Goal: Task Accomplishment & Management: Manage account settings

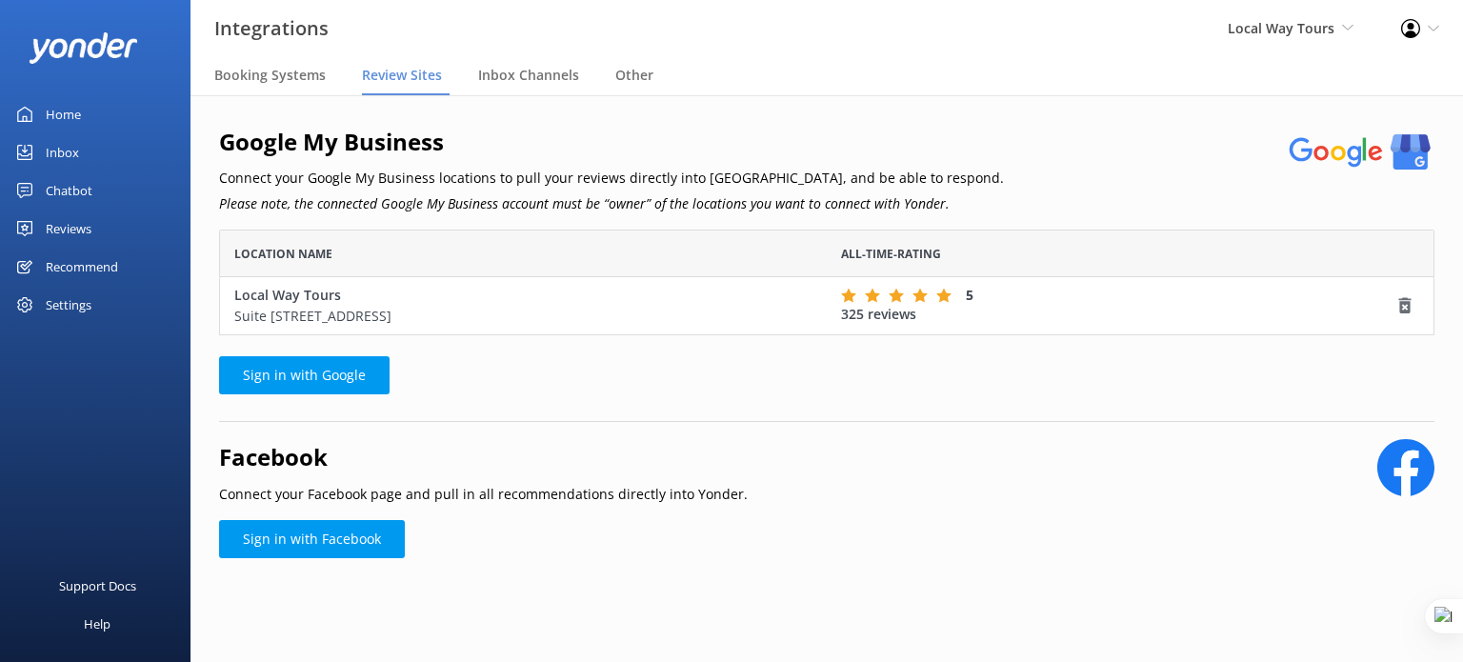
scroll to position [90, 1200]
drag, startPoint x: 123, startPoint y: 389, endPoint x: 138, endPoint y: 395, distance: 16.6
click at [123, 389] on div "Support Docs Help" at bounding box center [95, 502] width 190 height 319
click at [1253, 34] on span "Local Way Tours" at bounding box center [1281, 28] width 107 height 18
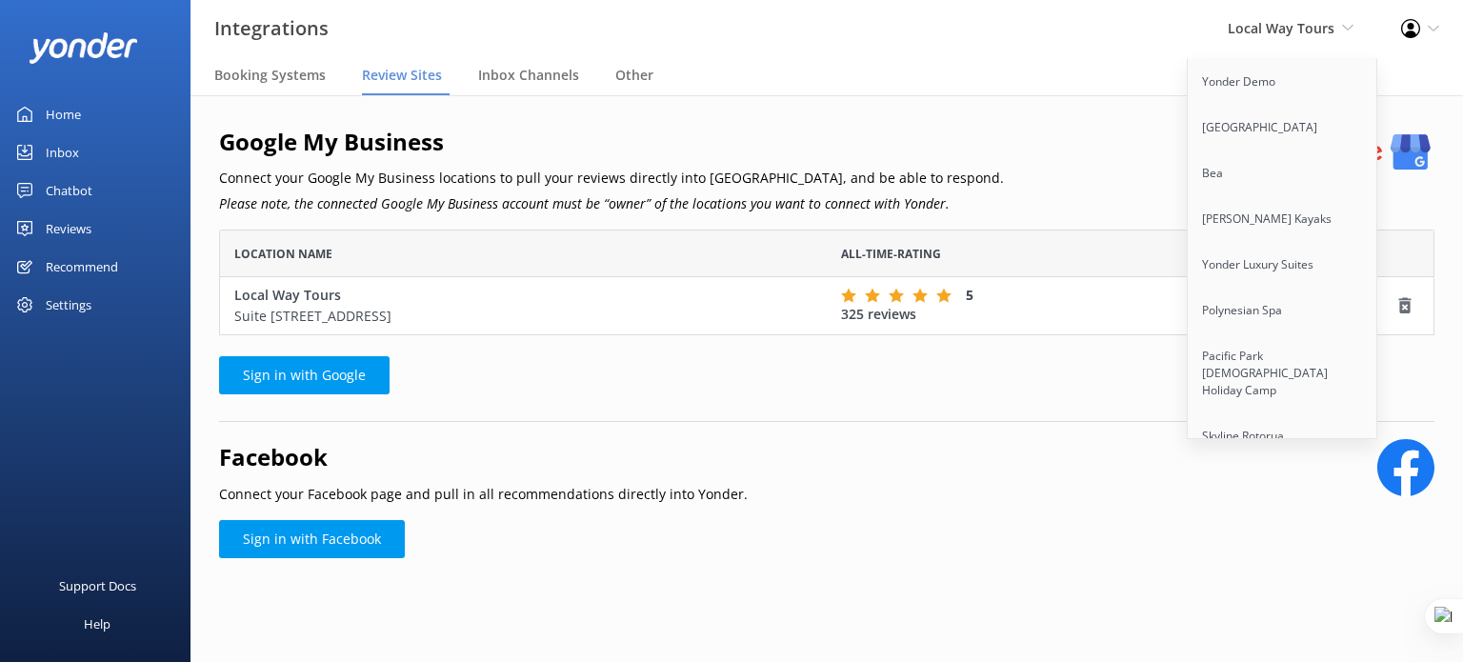
scroll to position [4404, 0]
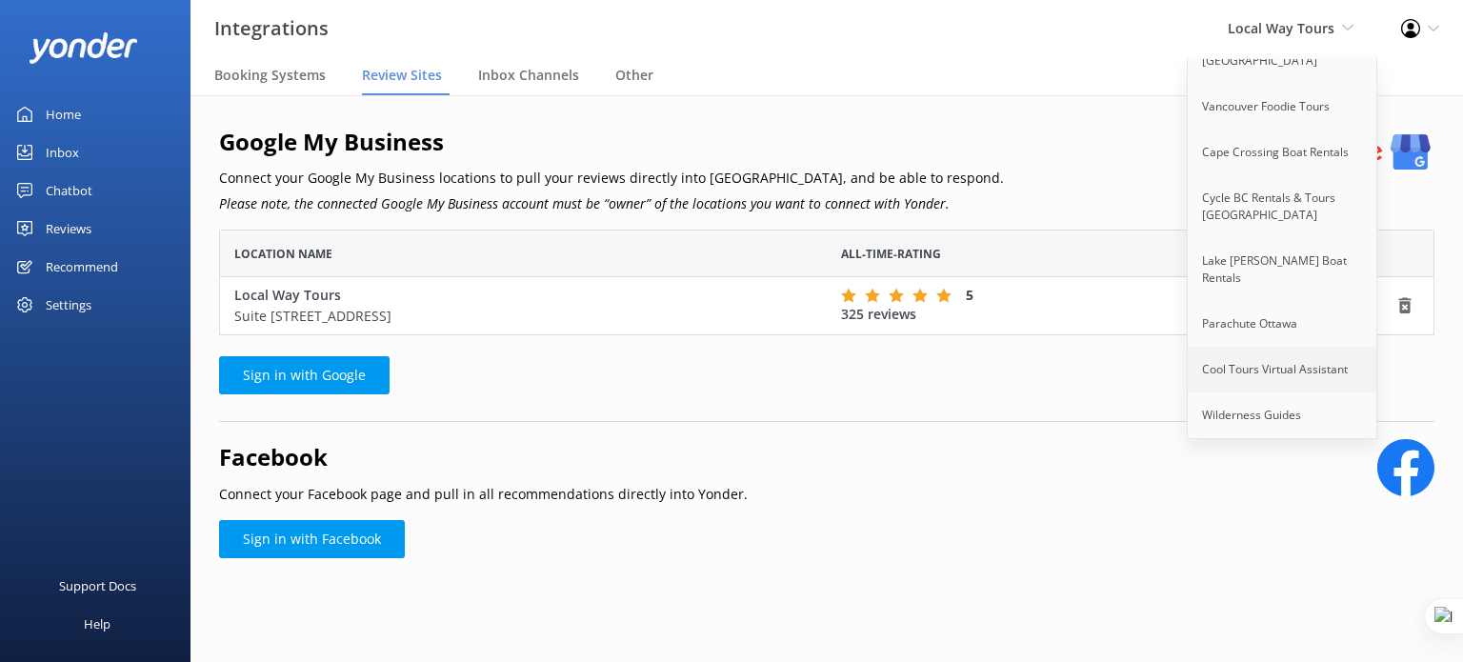
click at [1289, 347] on link "Cool Tours Virtual Assistant" at bounding box center [1283, 370] width 190 height 46
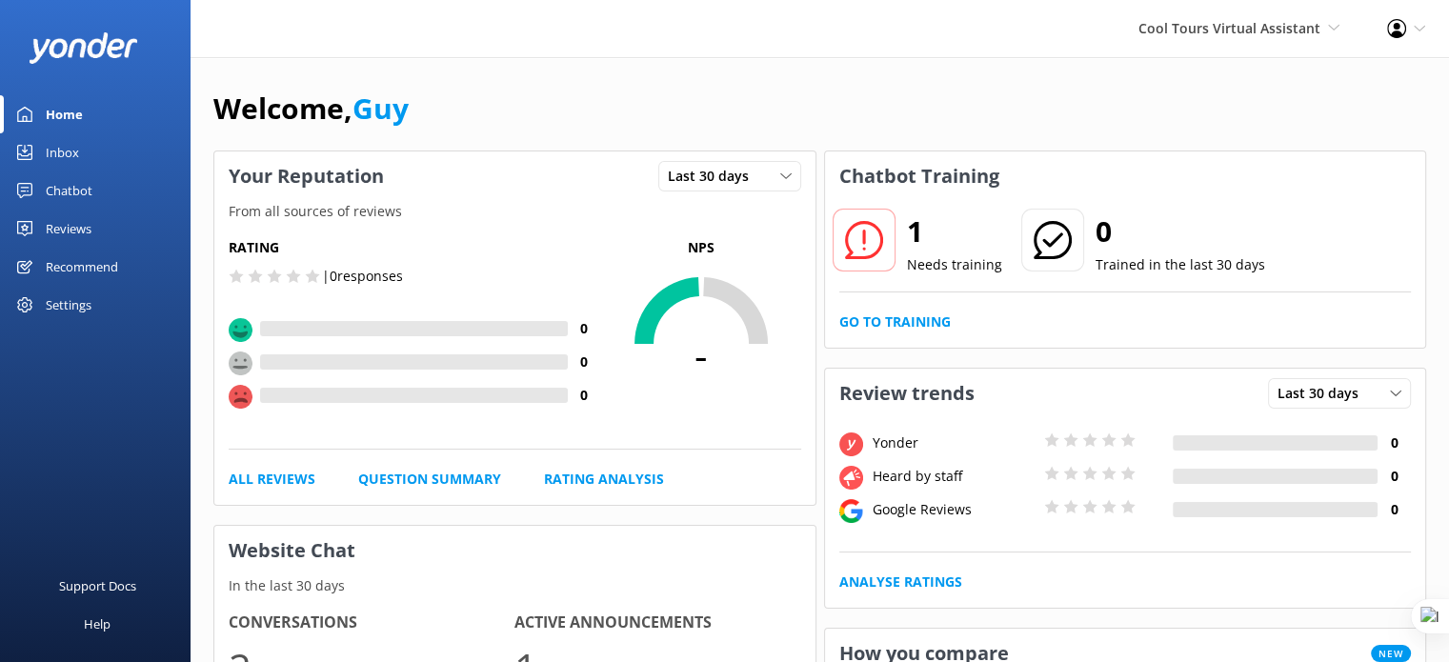
click at [73, 308] on div "Settings" at bounding box center [69, 305] width 46 height 38
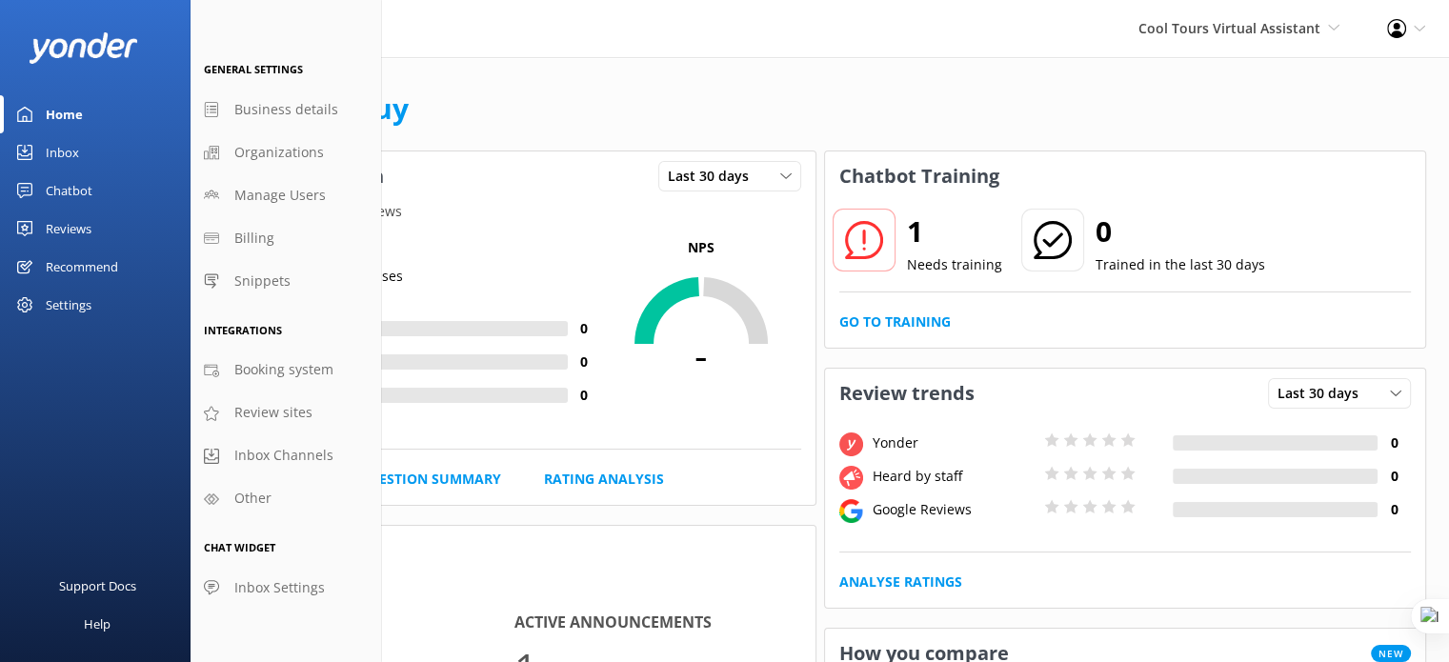
click at [58, 231] on div "Reviews" at bounding box center [69, 229] width 46 height 38
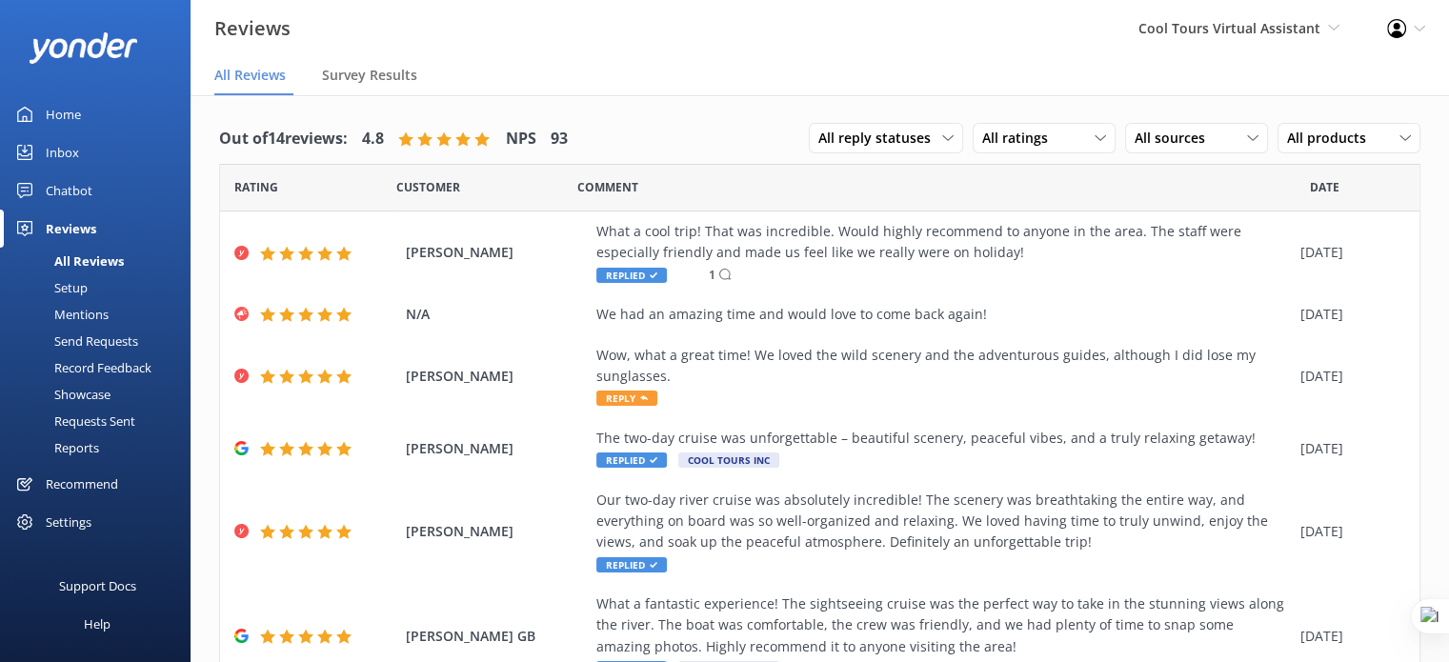
click at [64, 529] on div "Settings" at bounding box center [69, 522] width 46 height 38
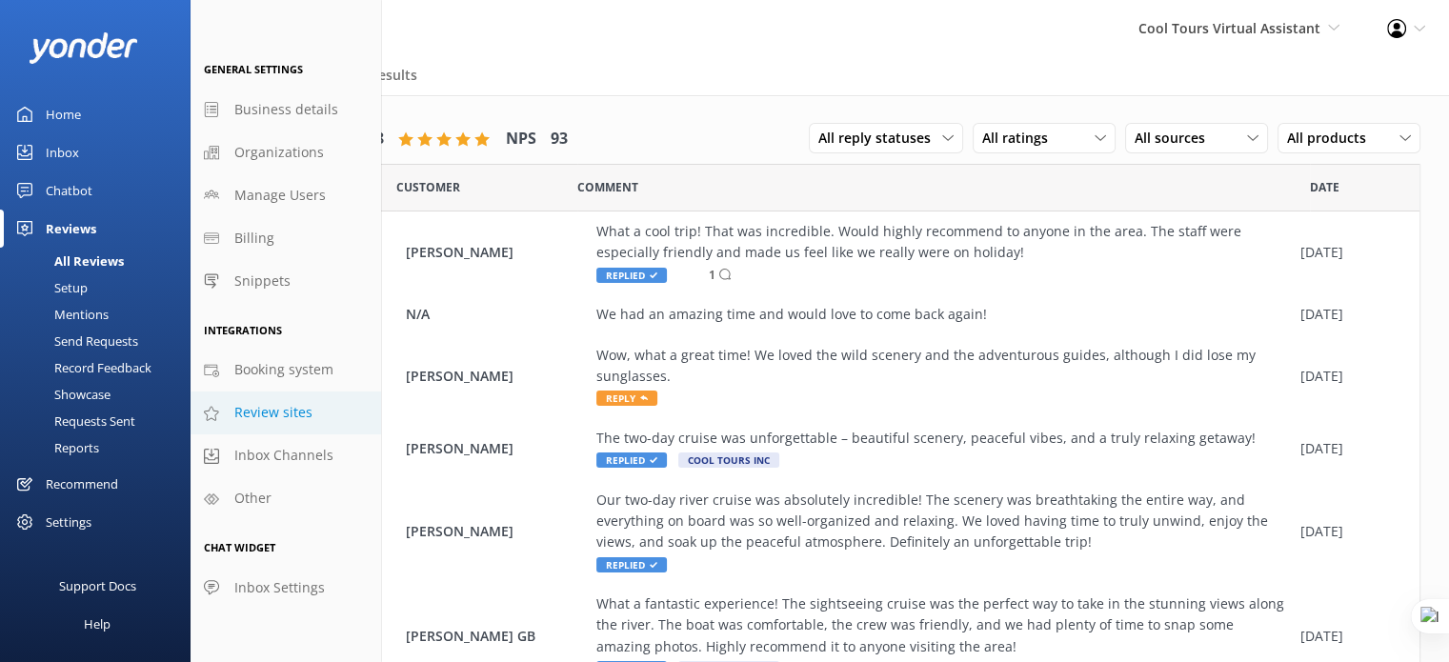
click at [267, 409] on span "Review sites" at bounding box center [273, 412] width 78 height 21
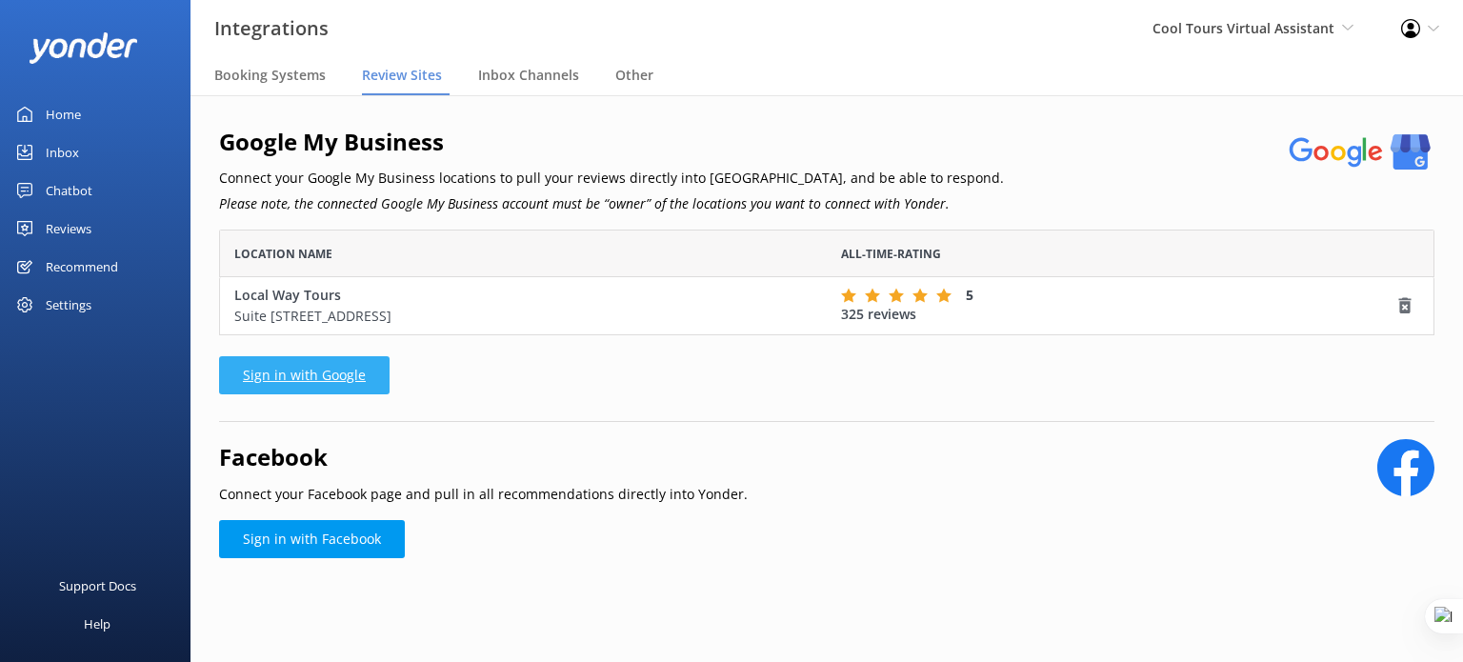
scroll to position [90, 1200]
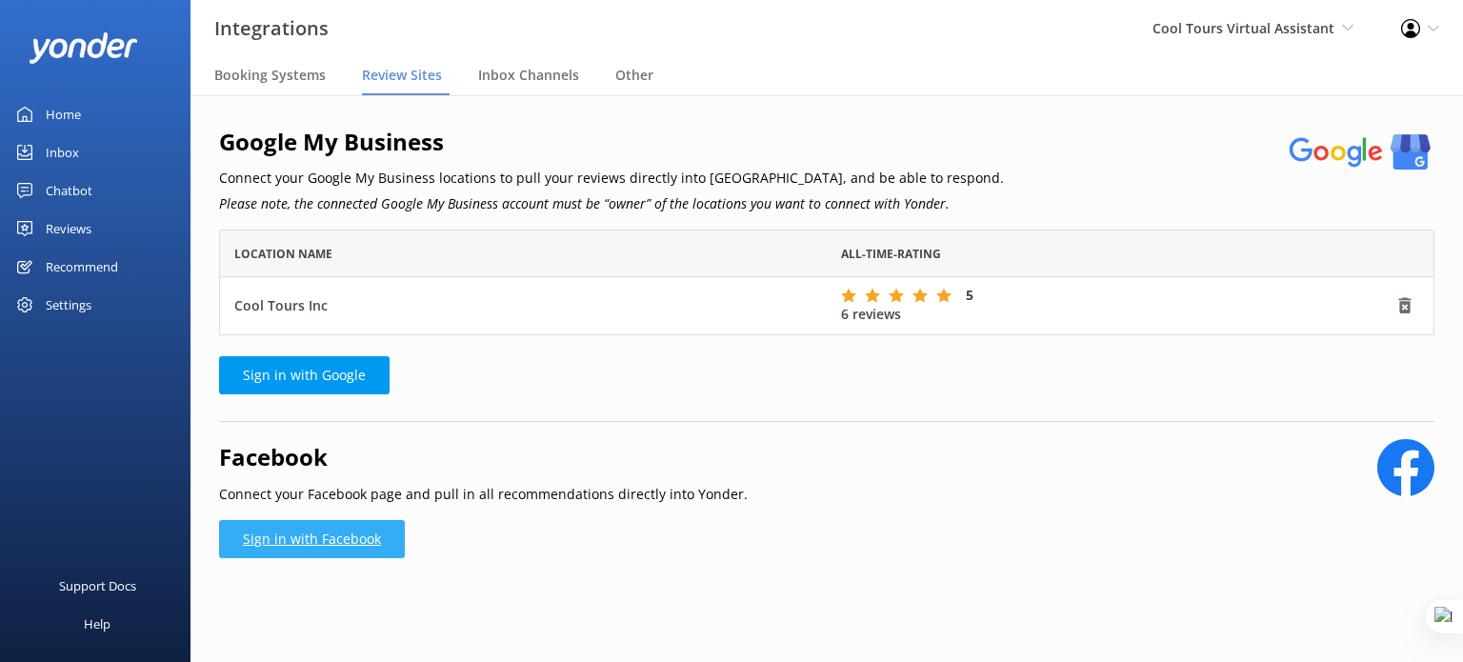
click at [351, 535] on link "Sign in with Facebook" at bounding box center [312, 539] width 186 height 38
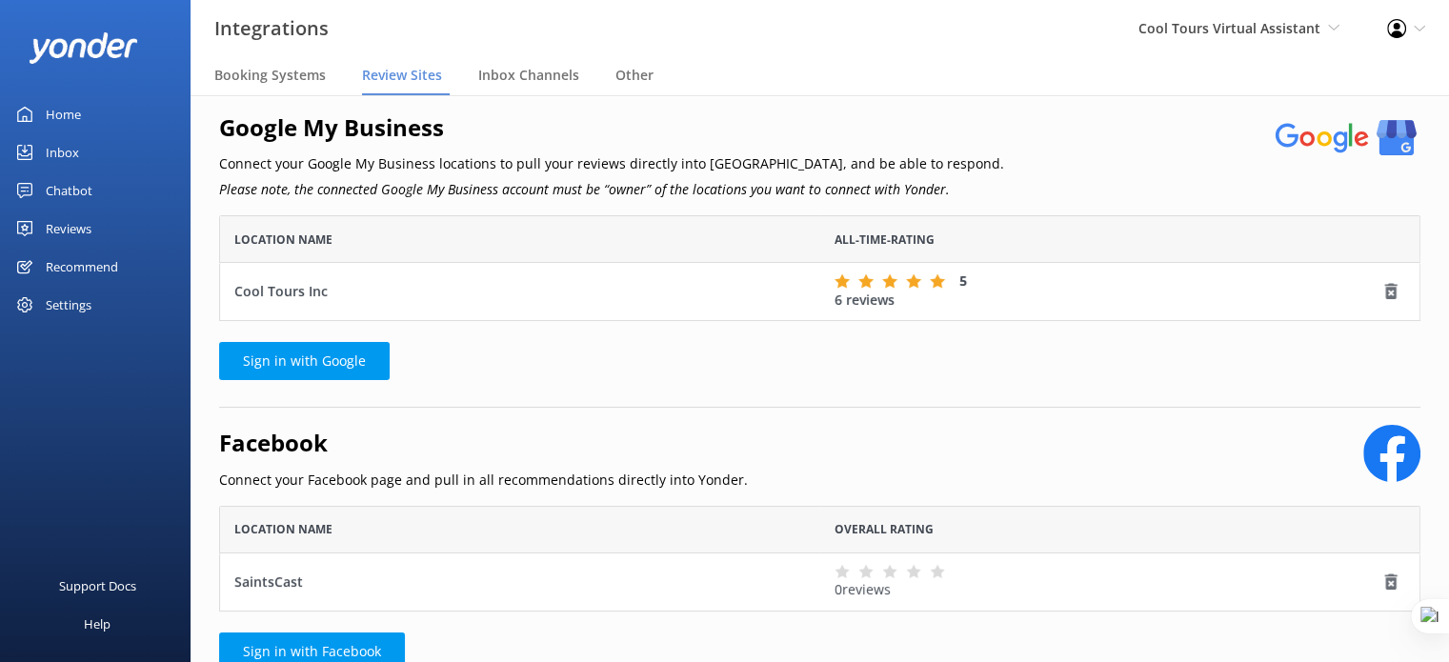
scroll to position [23, 0]
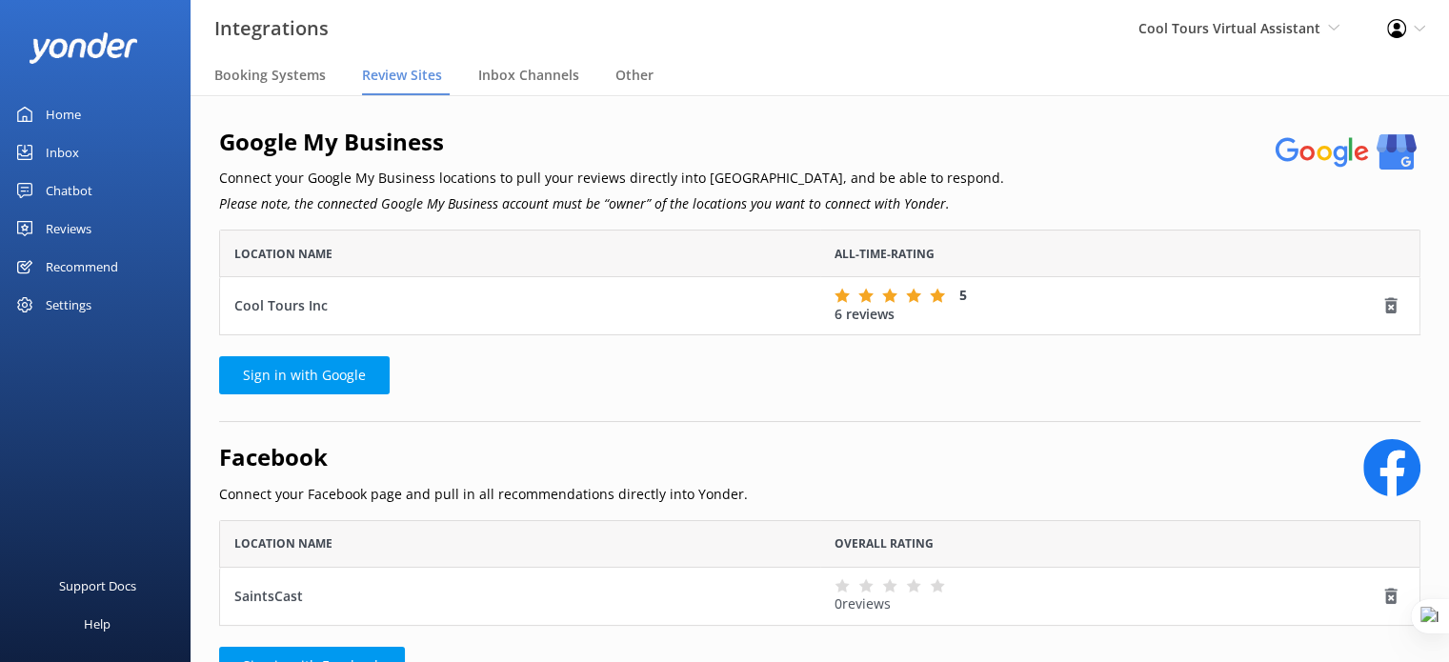
scroll to position [90, 1186]
click at [1211, 19] on span "Cool Tours Virtual Assistant" at bounding box center [1229, 28] width 182 height 18
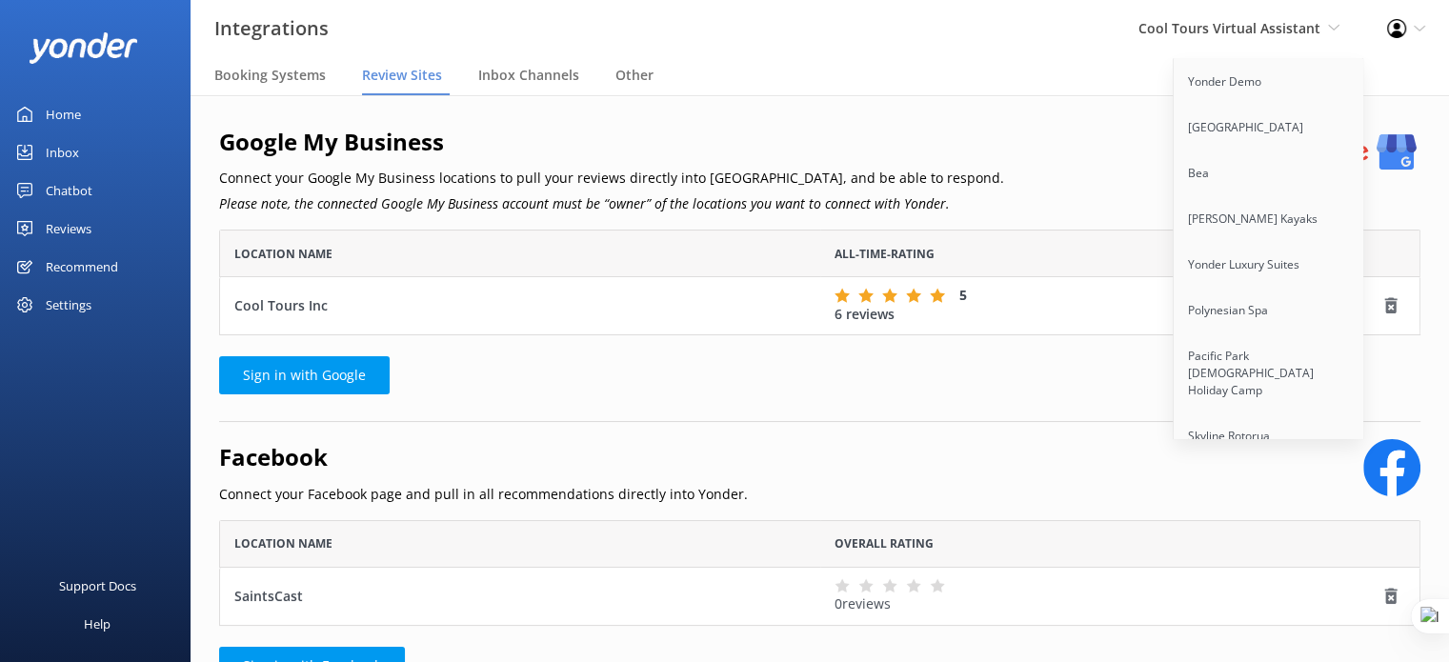
scroll to position [4404, 0]
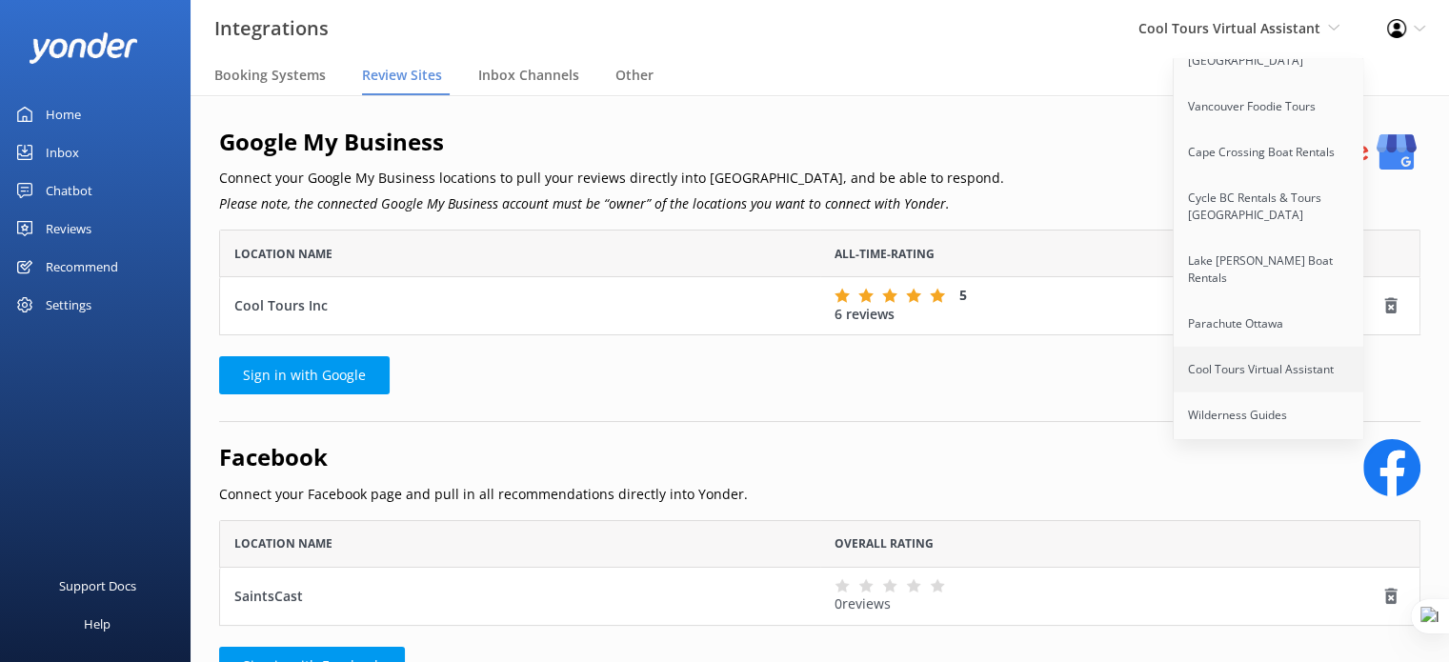
click at [1263, 347] on link "Cool Tours Virtual Assistant" at bounding box center [1268, 370] width 190 height 46
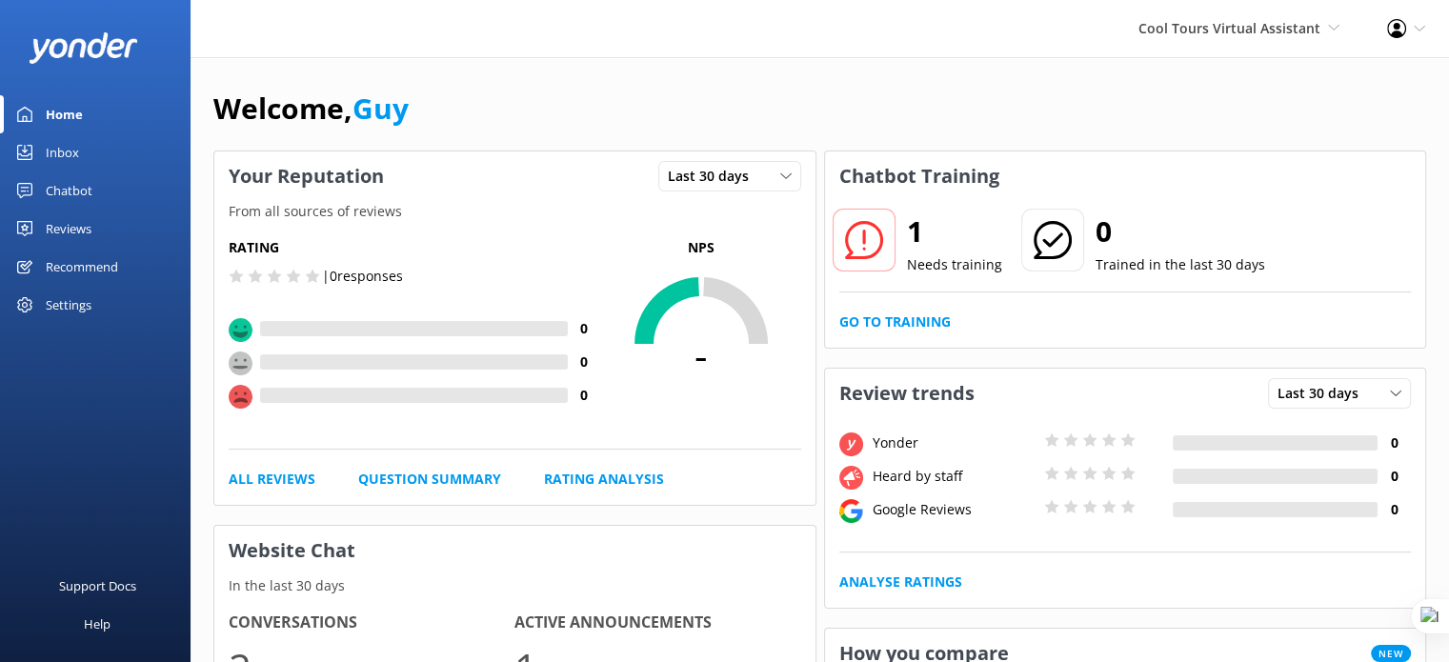
click at [96, 417] on div "Support Docs Help" at bounding box center [95, 502] width 190 height 319
